Goal: Ask a question: Seek information or help from site administrators or community

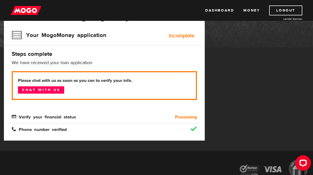
scroll to position [55, 0]
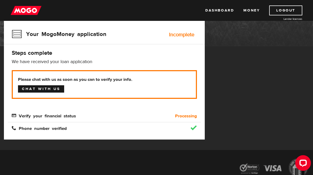
click at [49, 87] on link "Chat with us" at bounding box center [41, 88] width 46 height 7
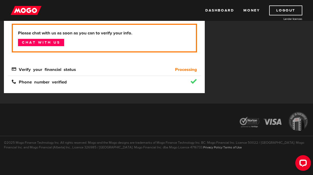
scroll to position [0, 0]
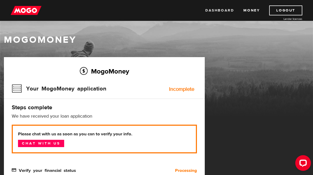
click at [215, 11] on link "Dashboard" at bounding box center [220, 10] width 29 height 10
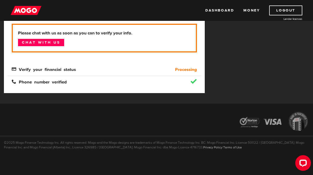
scroll to position [90, 0]
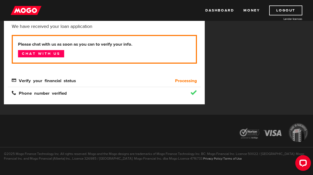
click at [186, 78] on b "Processing" at bounding box center [186, 81] width 22 height 6
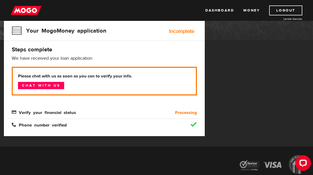
scroll to position [0, 0]
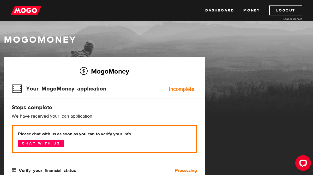
click at [26, 15] on img at bounding box center [26, 10] width 31 height 10
